Goal: Information Seeking & Learning: Learn about a topic

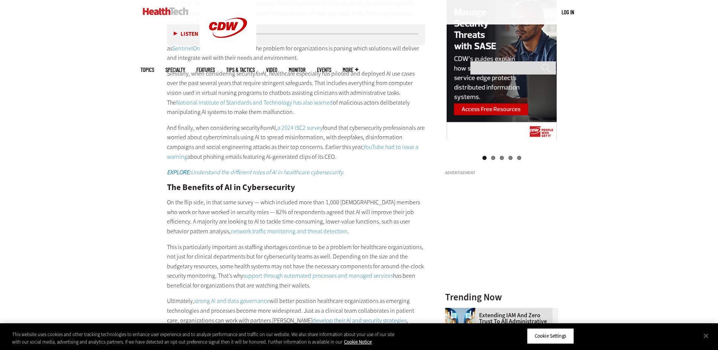
scroll to position [866, 0]
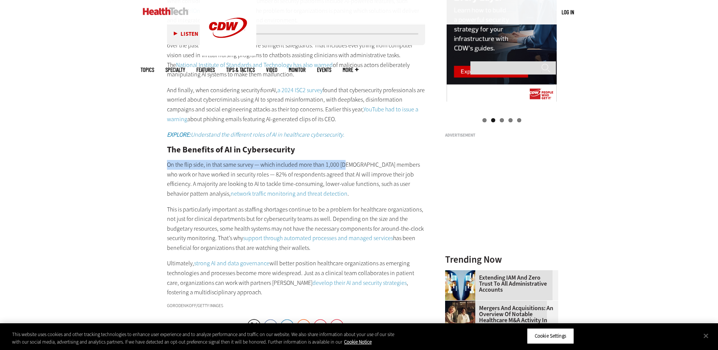
drag, startPoint x: 166, startPoint y: 156, endPoint x: 345, endPoint y: 156, distance: 178.6
click at [345, 156] on article "[DATE] Twitter Facebook LinkedIn Reddit Flipboard Email Security AI and Cyberse…" at bounding box center [288, 35] width 273 height 1113
click at [345, 160] on p "On the flip side, in that same survey — which included more than 1,000 [DEMOGRA…" at bounding box center [296, 179] width 258 height 38
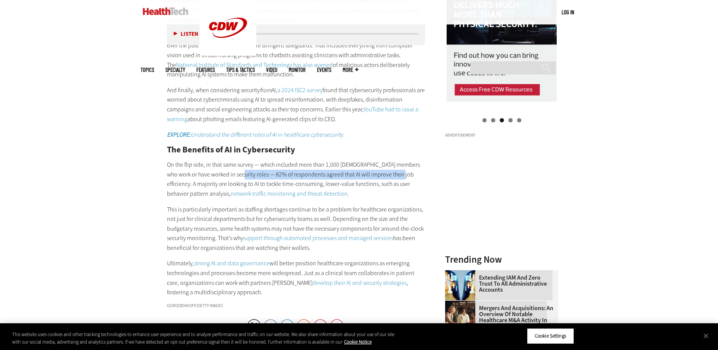
drag, startPoint x: 231, startPoint y: 165, endPoint x: 391, endPoint y: 166, distance: 159.7
click at [391, 166] on p "On the flip side, in that same survey — which included more than 1,000 [DEMOGRA…" at bounding box center [296, 179] width 258 height 38
copy p "82% of respondents agreed that AI will improve their job efficiency"
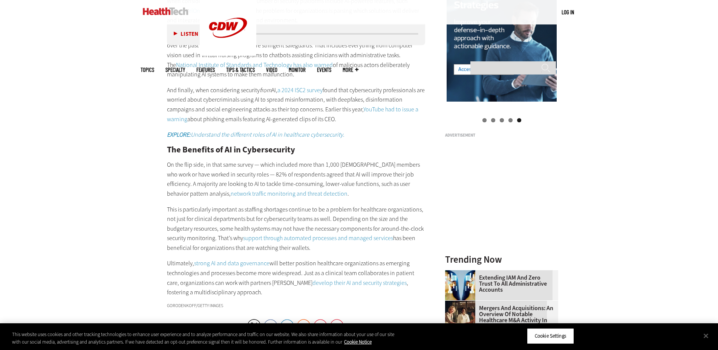
click at [167, 146] on h2 "The Benefits of AI in Cybersecurity" at bounding box center [296, 150] width 258 height 8
drag, startPoint x: 169, startPoint y: 140, endPoint x: 295, endPoint y: 139, distance: 126.6
click at [295, 146] on h2 "The Benefits of AI in Cybersecurity" at bounding box center [296, 150] width 258 height 8
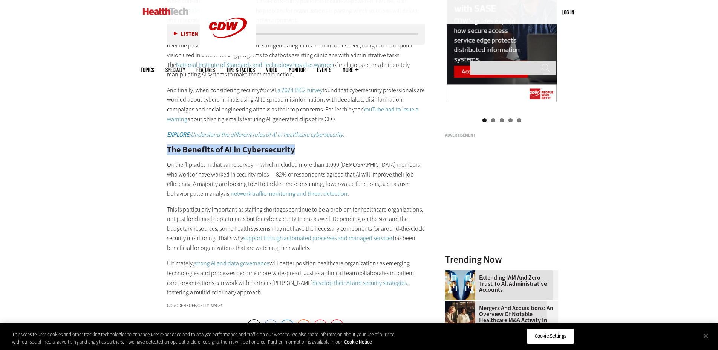
click at [295, 146] on h2 "The Benefits of AI in Cybersecurity" at bounding box center [296, 150] width 258 height 8
click at [290, 146] on h2 "The Benefits of AI in Cybersecurity" at bounding box center [296, 150] width 258 height 8
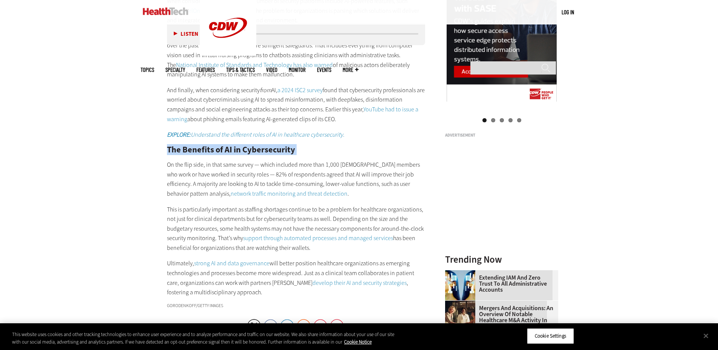
copy div "The Benefits of AI in Cybersecurity"
click at [318, 150] on div "The Concerns with AI in Cybersecurity “Right now, I think a lot of organization…" at bounding box center [296, 99] width 258 height 395
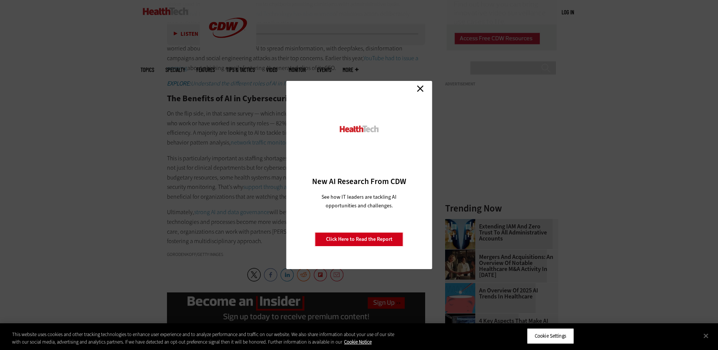
scroll to position [904, 0]
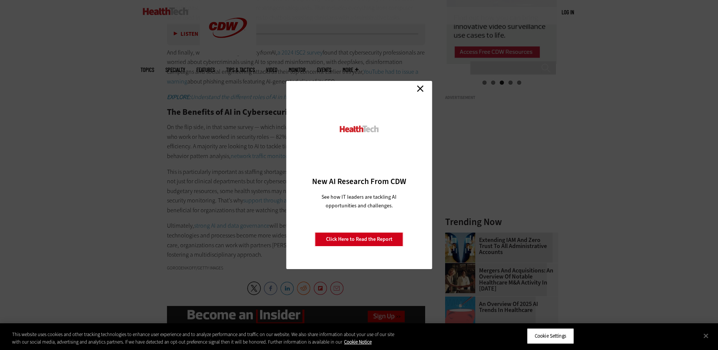
click at [416, 91] on link "Close" at bounding box center [419, 88] width 11 height 11
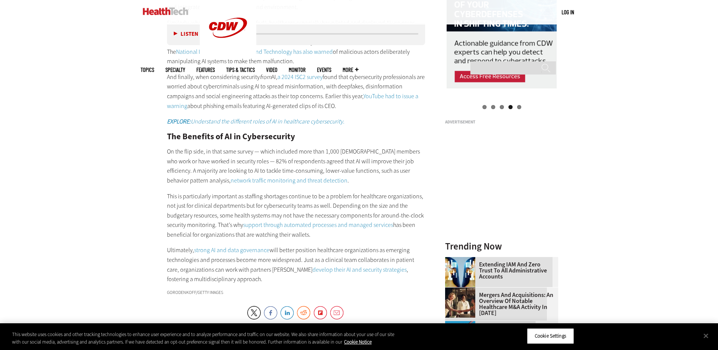
scroll to position [866, 0]
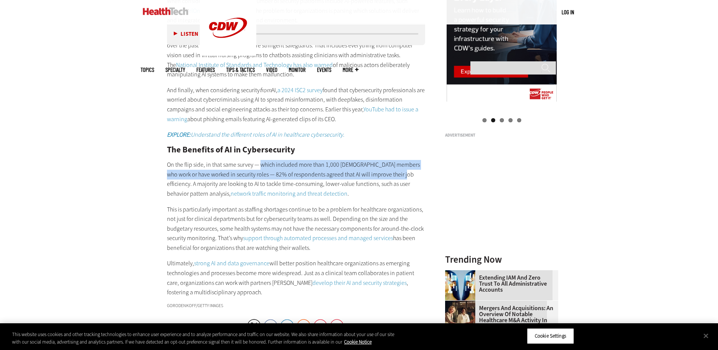
drag, startPoint x: 261, startPoint y: 156, endPoint x: 392, endPoint y: 167, distance: 131.9
click at [392, 167] on p "On the flip side, in that same survey — which included more than 1,000 [DEMOGRA…" at bounding box center [296, 179] width 258 height 38
copy p "which included more than 1,000 ISC2 members who work or have worked in security…"
click at [328, 164] on p "On the flip side, in that same survey — which included more than 1,000 [DEMOGRA…" at bounding box center [296, 179] width 258 height 38
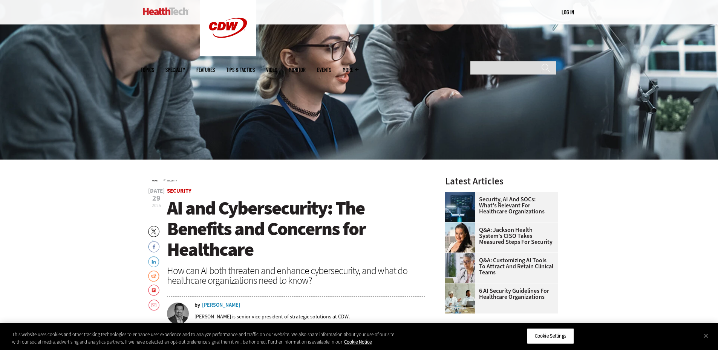
scroll to position [264, 0]
